Goal: Transaction & Acquisition: Subscribe to service/newsletter

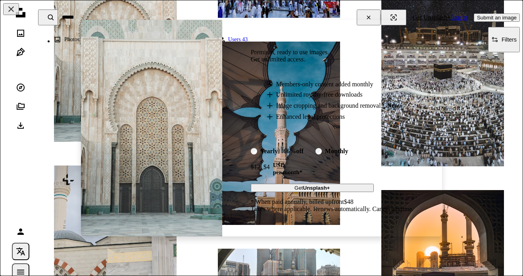
scroll to position [35, 0]
click at [263, 187] on button "Get Unsplash+" at bounding box center [312, 189] width 123 height 8
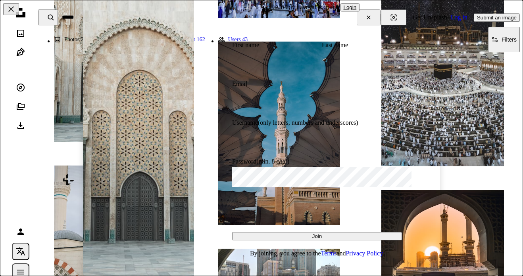
scroll to position [75, 0]
click at [364, 18] on div at bounding box center [317, 30] width 170 height 24
click at [367, 18] on div at bounding box center [317, 30] width 170 height 24
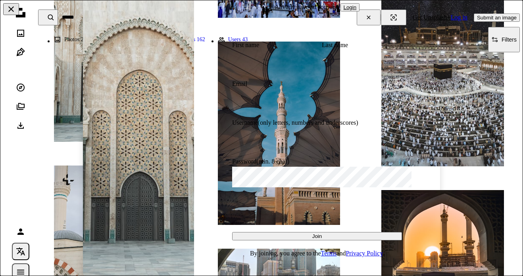
click at [13, 3] on button "An X shape" at bounding box center [11, 9] width 16 height 12
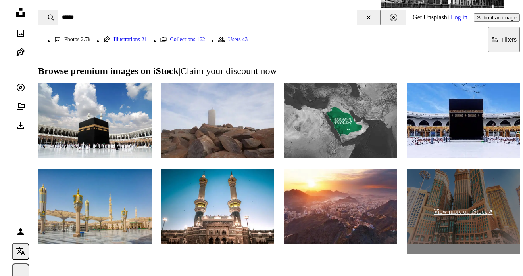
scroll to position [1595, 0]
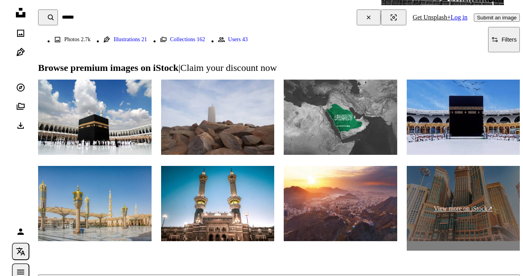
click at [458, 152] on img at bounding box center [463, 117] width 113 height 75
